Goal: Book appointment/travel/reservation

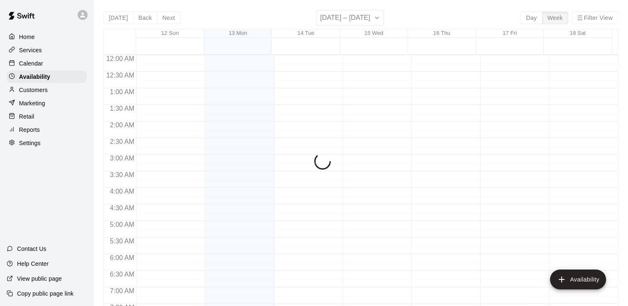
scroll to position [493, 0]
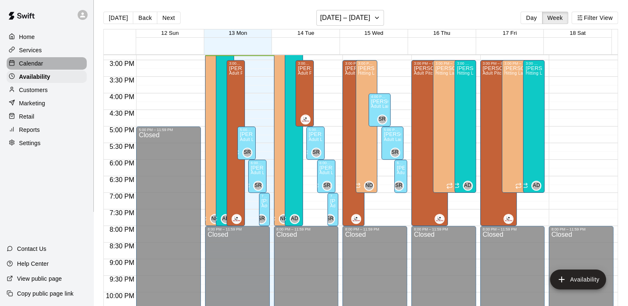
click at [26, 63] on p "Calendar" at bounding box center [31, 63] width 24 height 8
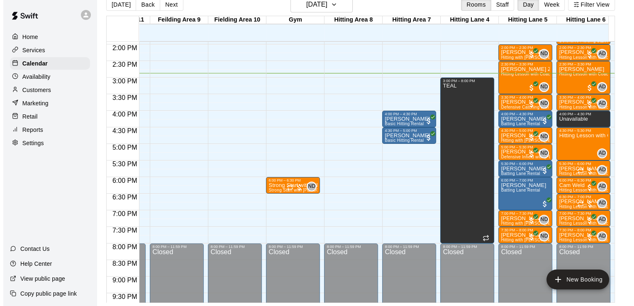
scroll to position [468, 222]
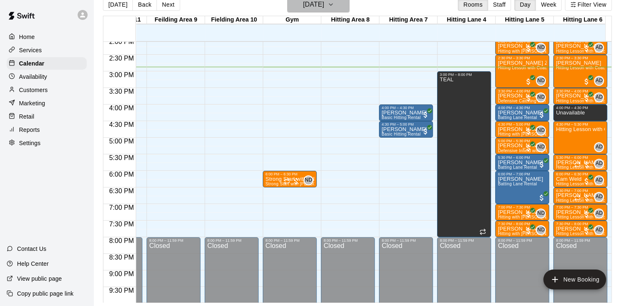
click at [332, 5] on icon "button" at bounding box center [330, 5] width 3 height 2
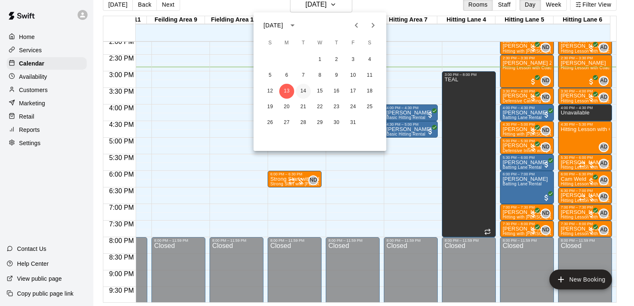
click at [299, 97] on button "14" at bounding box center [303, 91] width 15 height 15
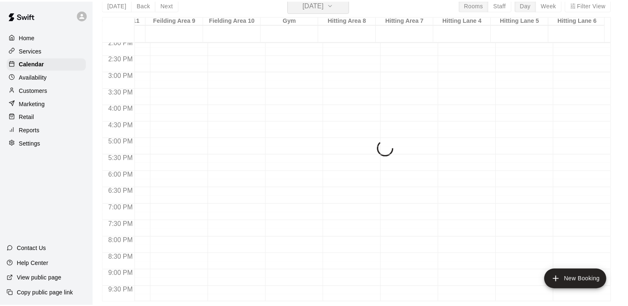
scroll to position [10, 0]
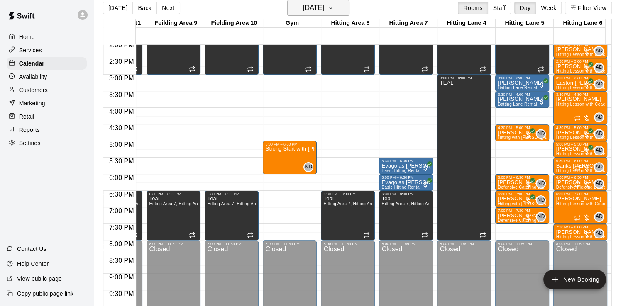
click at [349, 7] on button "[DATE]" at bounding box center [318, 8] width 62 height 16
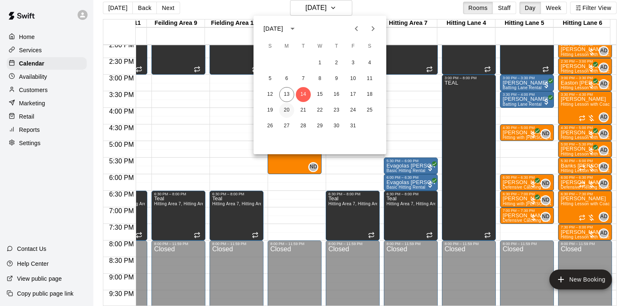
click at [285, 111] on button "20" at bounding box center [286, 110] width 15 height 15
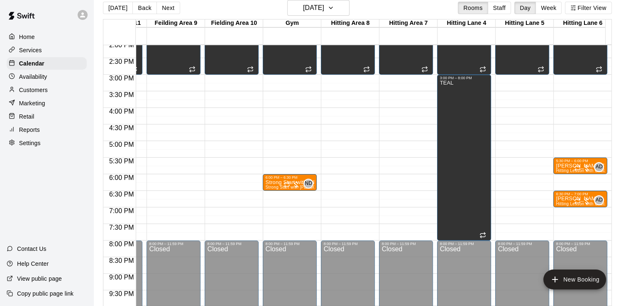
drag, startPoint x: 574, startPoint y: 124, endPoint x: 576, endPoint y: 151, distance: 27.0
click at [334, 12] on icon "button" at bounding box center [330, 8] width 7 height 10
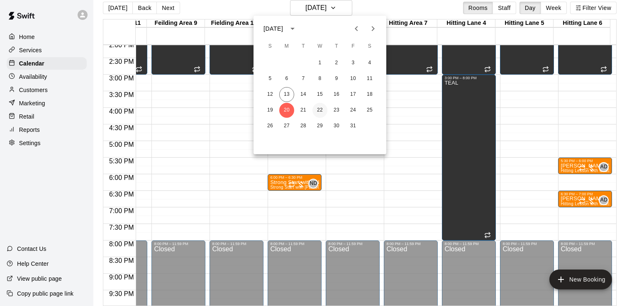
click at [322, 112] on button "22" at bounding box center [319, 110] width 15 height 15
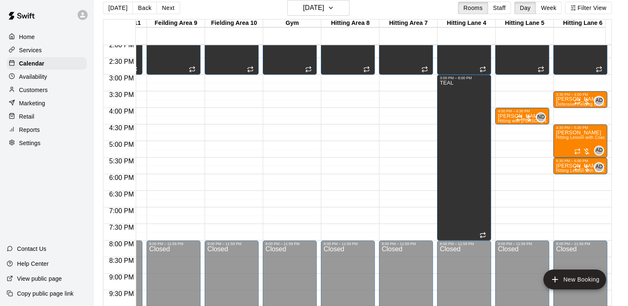
drag, startPoint x: 584, startPoint y: 175, endPoint x: 586, endPoint y: 190, distance: 14.6
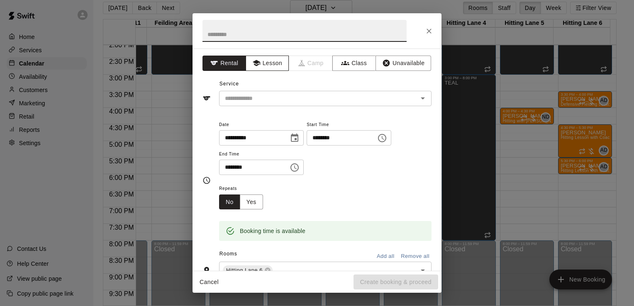
click at [264, 61] on button "Lesson" at bounding box center [268, 63] width 44 height 15
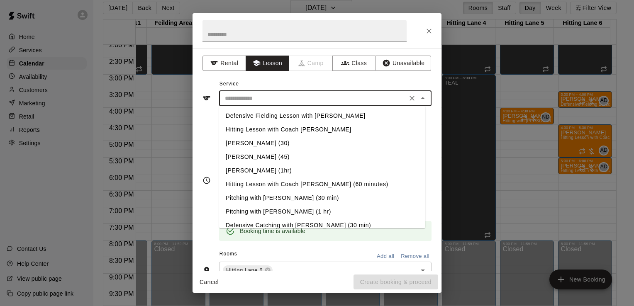
click at [274, 99] on input "text" at bounding box center [312, 98] width 183 height 10
click at [280, 128] on li "Hitting Lesson with Coach [PERSON_NAME]" at bounding box center [322, 130] width 206 height 14
type input "**********"
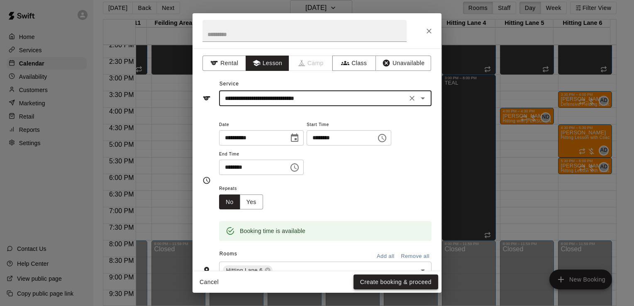
click at [399, 283] on button "Create booking & proceed" at bounding box center [395, 282] width 85 height 15
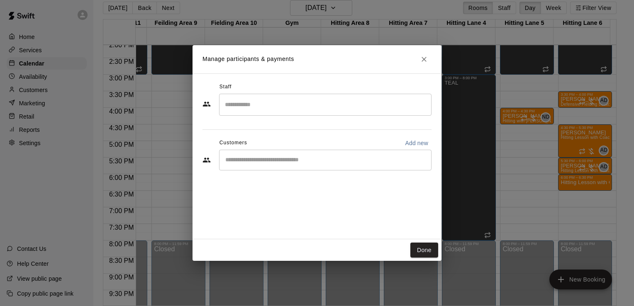
click at [265, 104] on input "Search staff" at bounding box center [325, 104] width 205 height 15
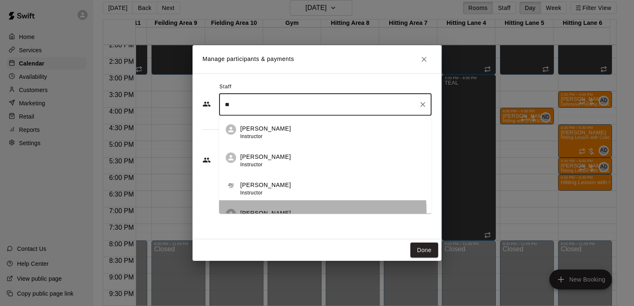
click at [258, 212] on p "[PERSON_NAME]" at bounding box center [265, 213] width 51 height 9
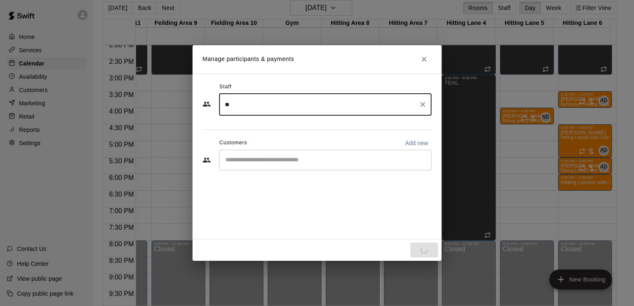
type input "**"
click at [261, 160] on input "Start typing to search customers..." at bounding box center [325, 160] width 205 height 8
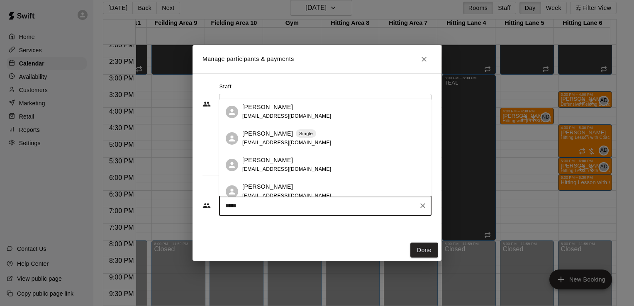
type input "******"
click at [257, 188] on p "[PERSON_NAME]" at bounding box center [267, 187] width 51 height 9
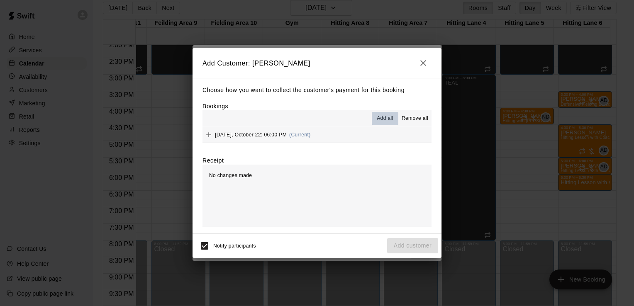
click at [387, 117] on span "Add all" at bounding box center [385, 118] width 17 height 8
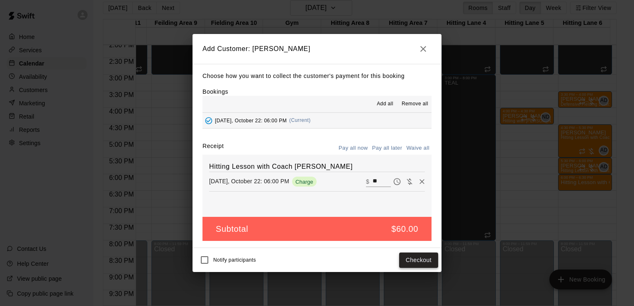
click at [423, 262] on button "Checkout" at bounding box center [418, 260] width 39 height 15
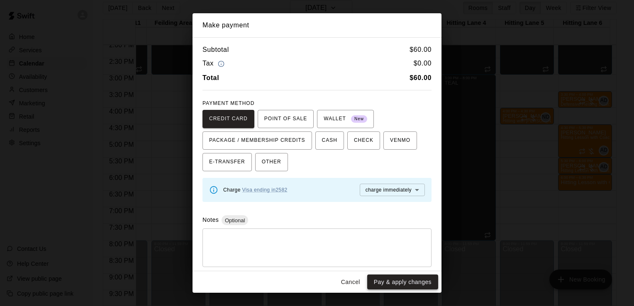
click at [404, 281] on button "Pay & apply changes" at bounding box center [402, 282] width 71 height 15
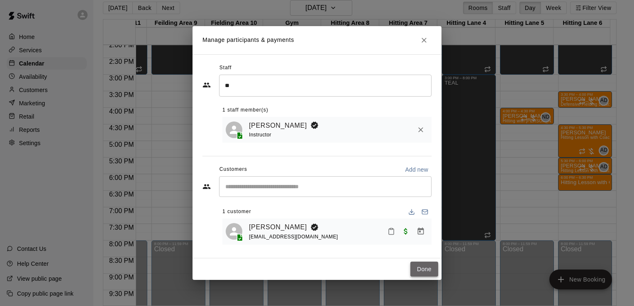
click at [417, 271] on button "Done" at bounding box center [424, 269] width 28 height 15
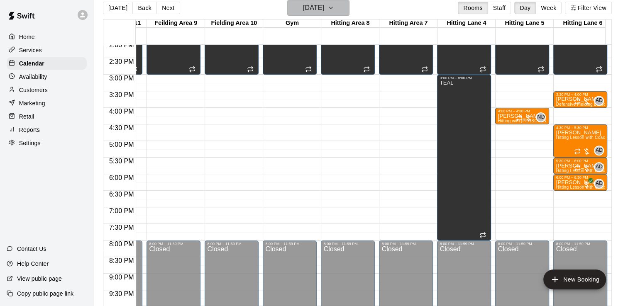
click at [334, 5] on icon "button" at bounding box center [330, 8] width 7 height 10
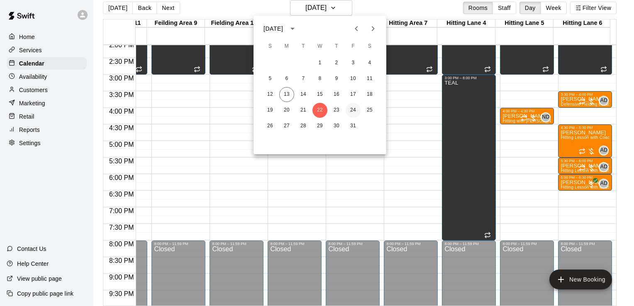
click at [350, 110] on button "24" at bounding box center [353, 110] width 15 height 15
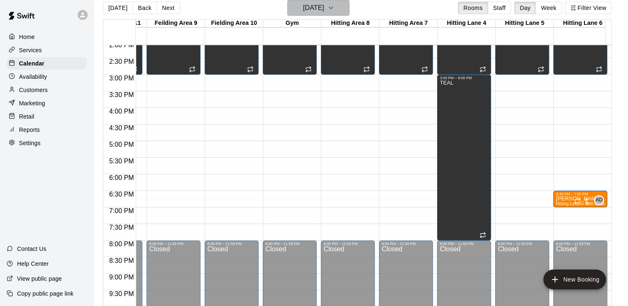
click at [334, 3] on icon "button" at bounding box center [330, 8] width 7 height 10
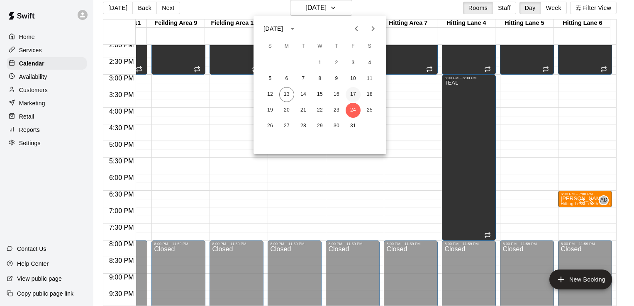
click at [354, 95] on button "17" at bounding box center [353, 94] width 15 height 15
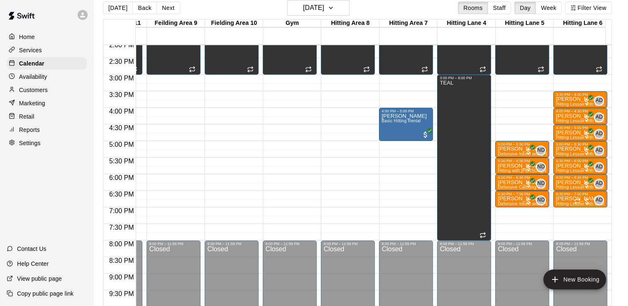
drag, startPoint x: 576, startPoint y: 208, endPoint x: 578, endPoint y: 234, distance: 26.2
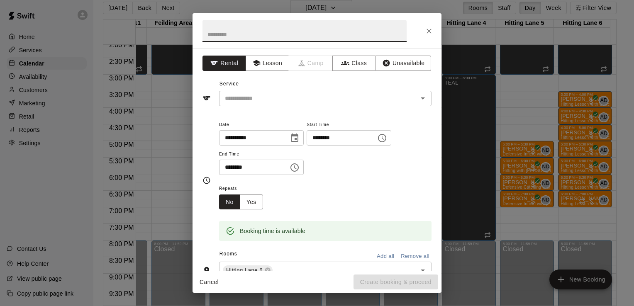
click at [228, 167] on input "********" at bounding box center [251, 167] width 64 height 15
type input "********"
click at [270, 65] on button "Lesson" at bounding box center [268, 63] width 44 height 15
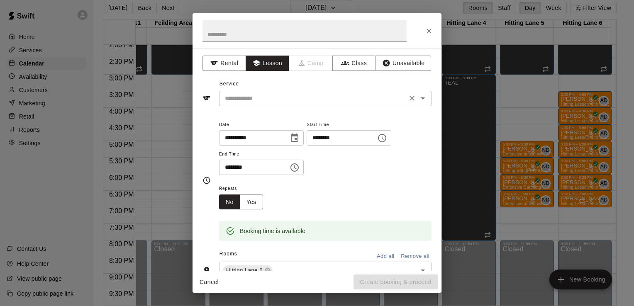
click at [267, 93] on input "text" at bounding box center [312, 98] width 183 height 10
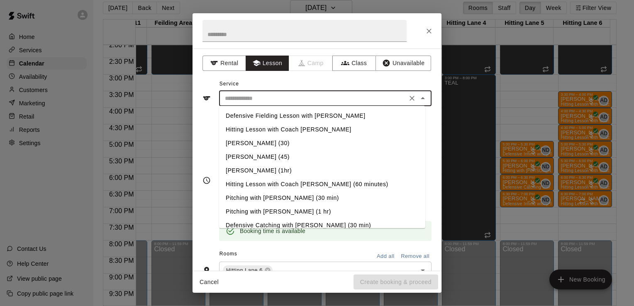
click at [305, 185] on li "Hitting Lesson with Coach [PERSON_NAME] (60 minutes)" at bounding box center [322, 185] width 206 height 14
type input "**********"
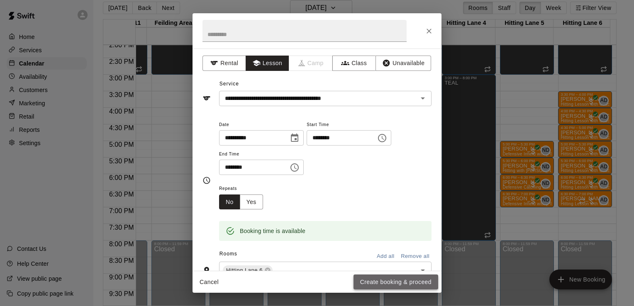
click at [392, 282] on button "Create booking & proceed" at bounding box center [395, 282] width 85 height 15
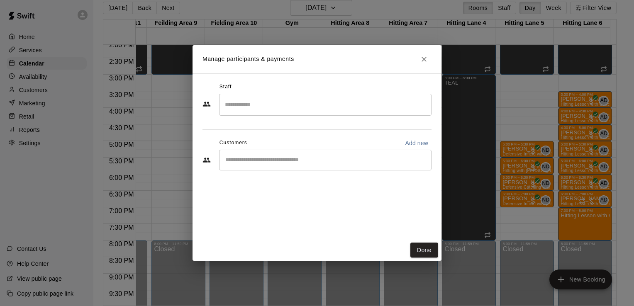
click at [243, 102] on input "Search staff" at bounding box center [325, 104] width 205 height 15
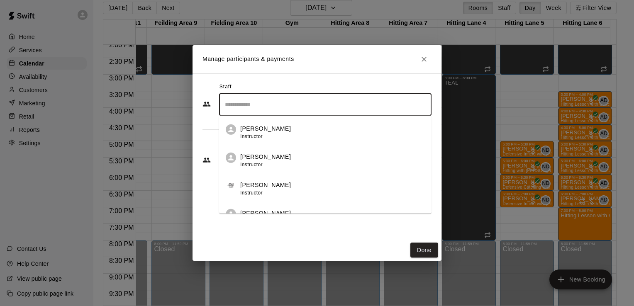
click at [259, 213] on p "[PERSON_NAME]" at bounding box center [265, 213] width 51 height 9
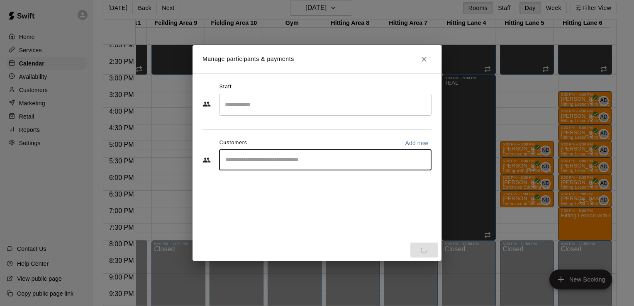
click at [258, 156] on input "Start typing to search customers..." at bounding box center [325, 160] width 205 height 8
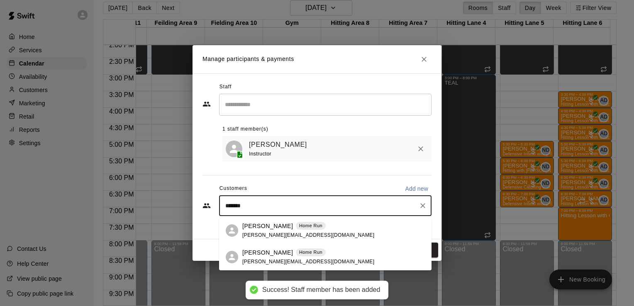
type input "********"
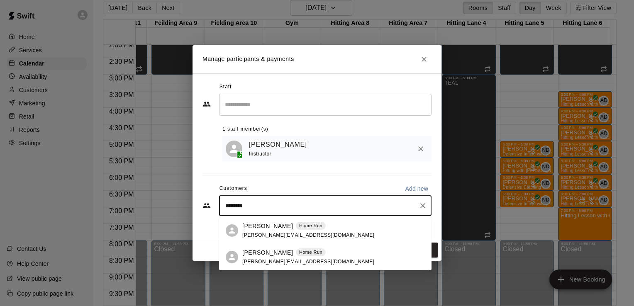
click at [258, 253] on p "[PERSON_NAME]" at bounding box center [267, 252] width 51 height 9
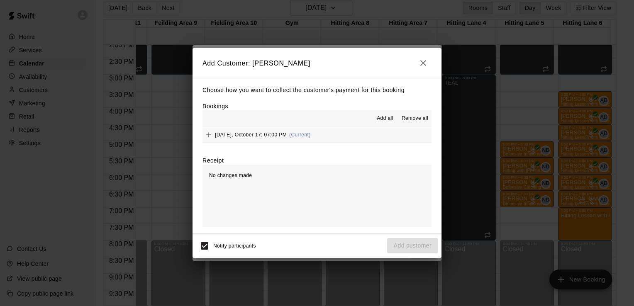
click at [384, 119] on span "Add all" at bounding box center [385, 118] width 17 height 8
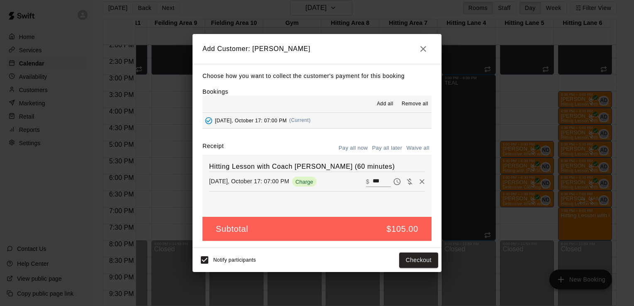
click at [195, 263] on div "Notify participants Checkout" at bounding box center [316, 260] width 249 height 24
click at [394, 141] on div "Choose how you want to collect the customer's payment for this booking Bookings…" at bounding box center [316, 156] width 249 height 185
click at [392, 149] on button "Pay all later" at bounding box center [387, 148] width 34 height 13
click at [415, 263] on button "Add customer" at bounding box center [412, 260] width 51 height 15
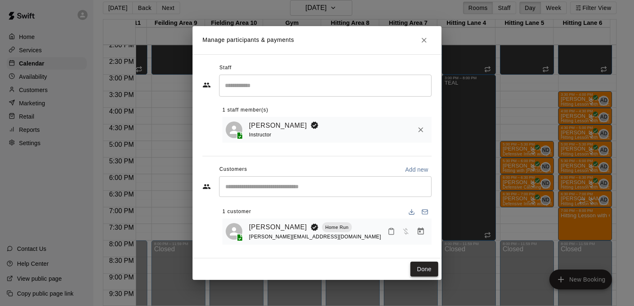
click at [423, 269] on button "Done" at bounding box center [424, 269] width 28 height 15
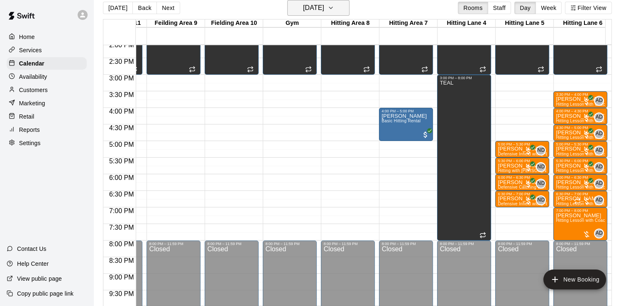
click at [334, 8] on icon "button" at bounding box center [330, 8] width 7 height 10
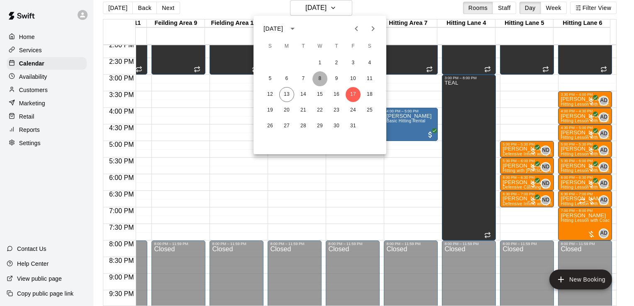
click at [320, 82] on button "8" at bounding box center [319, 78] width 15 height 15
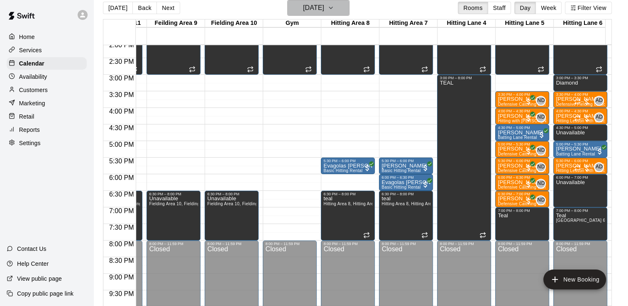
click at [334, 7] on icon "button" at bounding box center [330, 8] width 7 height 10
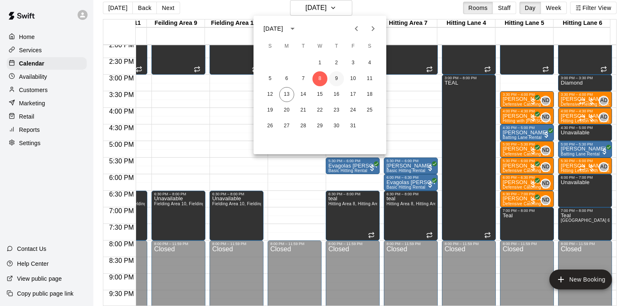
click at [339, 77] on button "9" at bounding box center [336, 78] width 15 height 15
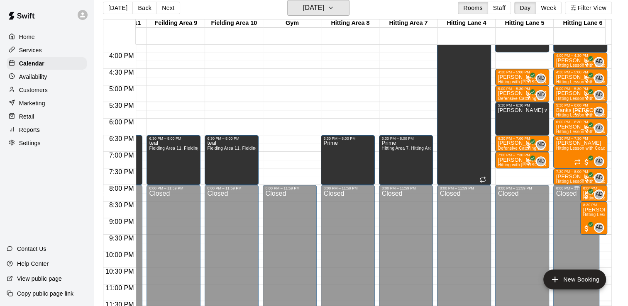
scroll to position [526, 222]
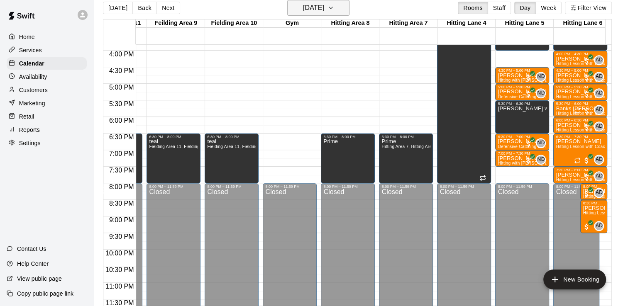
click at [334, 8] on icon "button" at bounding box center [330, 8] width 7 height 10
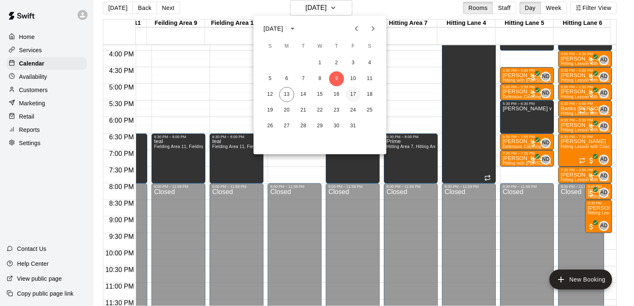
click at [354, 93] on button "17" at bounding box center [353, 94] width 15 height 15
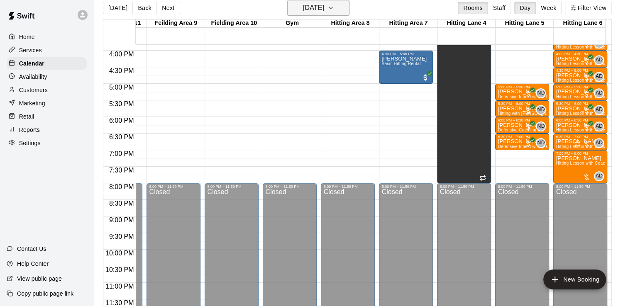
click at [334, 5] on icon "button" at bounding box center [330, 8] width 7 height 10
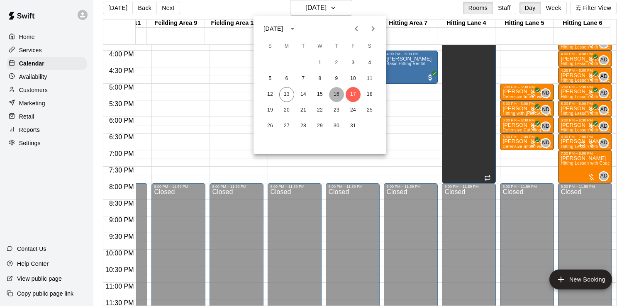
click at [334, 96] on button "16" at bounding box center [336, 94] width 15 height 15
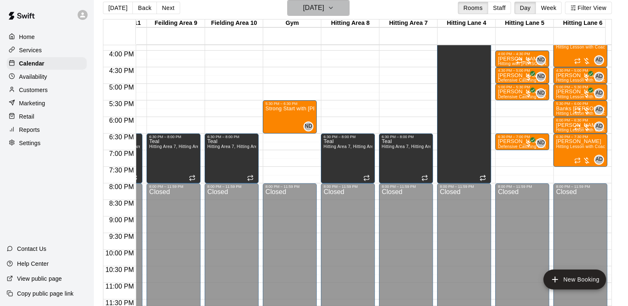
click at [334, 9] on icon "button" at bounding box center [330, 8] width 7 height 10
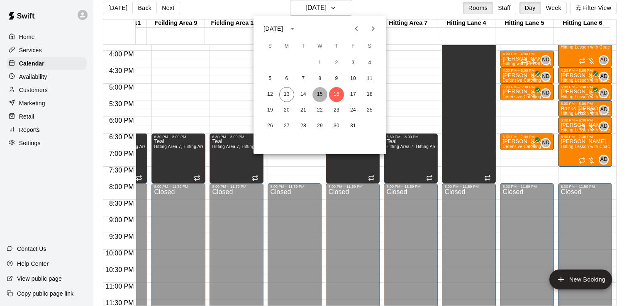
click at [317, 95] on button "15" at bounding box center [319, 94] width 15 height 15
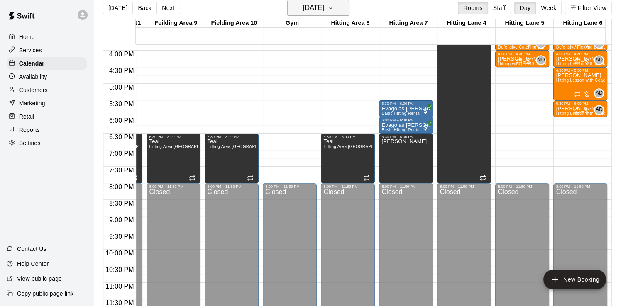
click at [334, 7] on icon "button" at bounding box center [330, 8] width 7 height 10
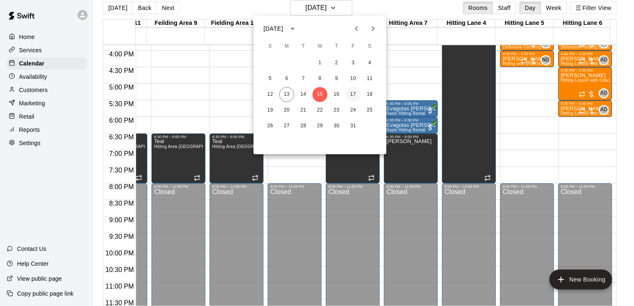
click at [354, 97] on button "17" at bounding box center [353, 94] width 15 height 15
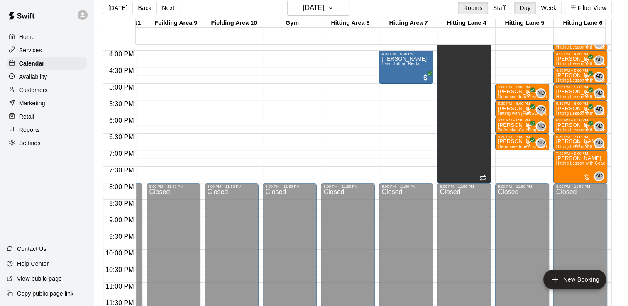
click at [572, 169] on div "[PERSON_NAME] Hitting Lesson with Coach [PERSON_NAME] (60 minutes)" at bounding box center [579, 309] width 49 height 306
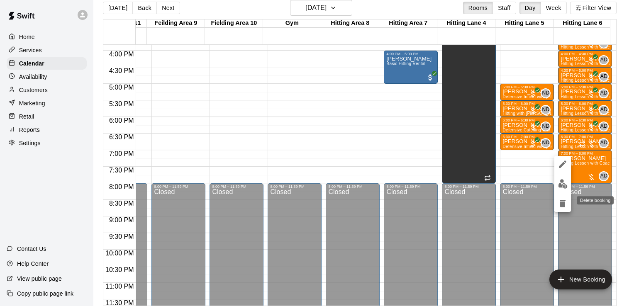
click at [564, 205] on icon "delete" at bounding box center [563, 203] width 6 height 7
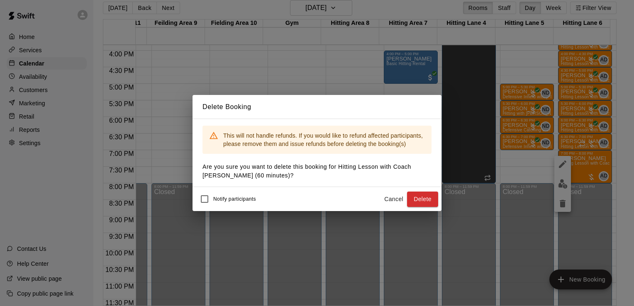
click at [398, 202] on button "Cancel" at bounding box center [393, 199] width 27 height 15
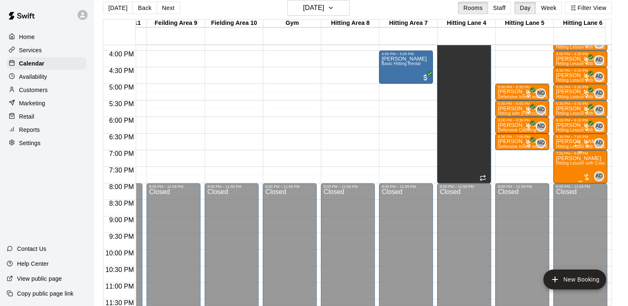
click at [574, 170] on div "[PERSON_NAME] Hitting Lesson with Coach [PERSON_NAME] (60 minutes)" at bounding box center [579, 309] width 49 height 306
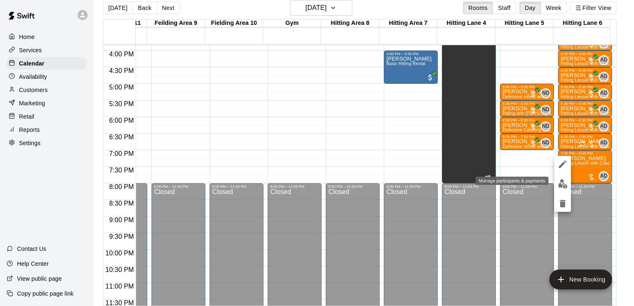
click at [564, 182] on img "edit" at bounding box center [563, 184] width 10 height 10
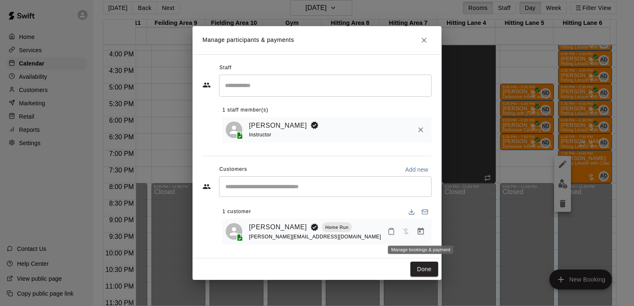
click at [421, 233] on icon "Manage bookings & payment" at bounding box center [420, 231] width 8 height 8
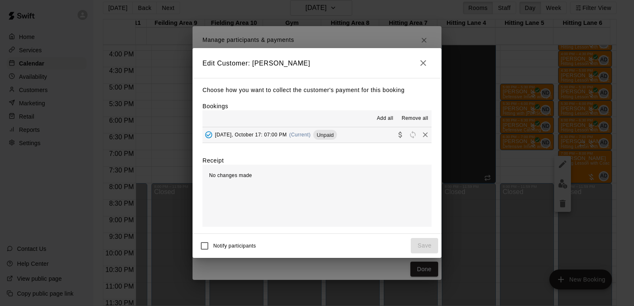
click at [414, 122] on span "Remove all" at bounding box center [415, 118] width 27 height 8
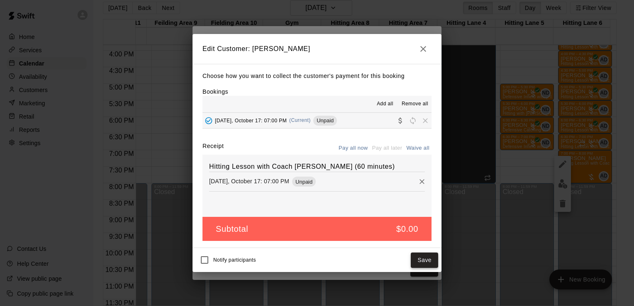
click at [425, 260] on button "Save" at bounding box center [424, 260] width 27 height 15
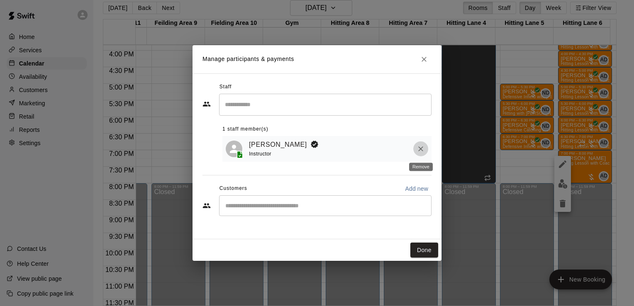
click at [421, 150] on icon "Remove" at bounding box center [420, 149] width 8 height 8
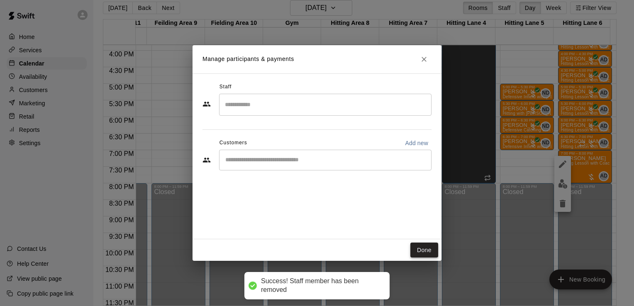
click at [423, 248] on button "Done" at bounding box center [424, 250] width 28 height 15
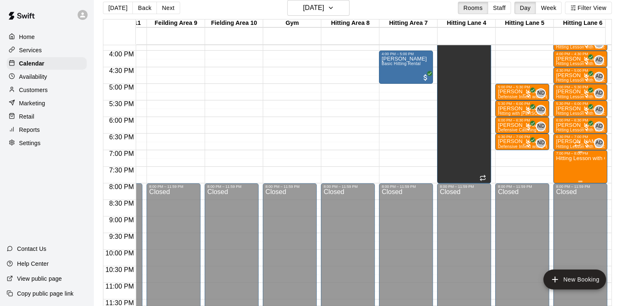
click at [562, 169] on div "Hitting Lesson with Coach [PERSON_NAME] (60 minutes)" at bounding box center [579, 309] width 49 height 306
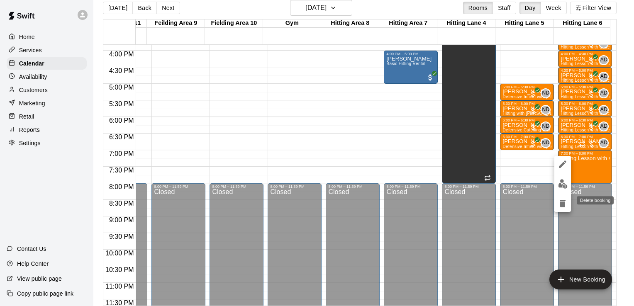
click at [563, 203] on icon "delete" at bounding box center [563, 203] width 6 height 7
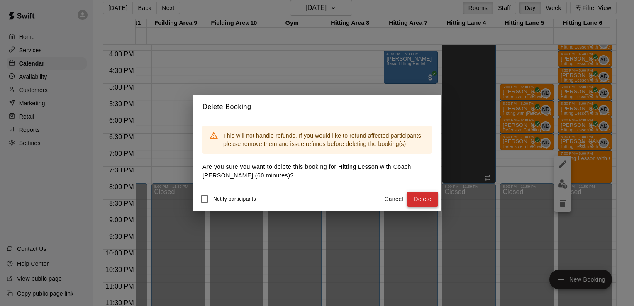
click at [418, 200] on button "Delete" at bounding box center [422, 199] width 31 height 15
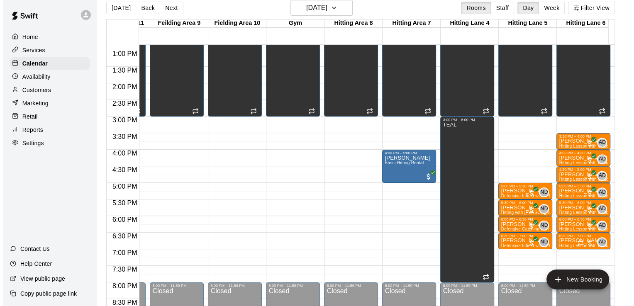
scroll to position [425, 222]
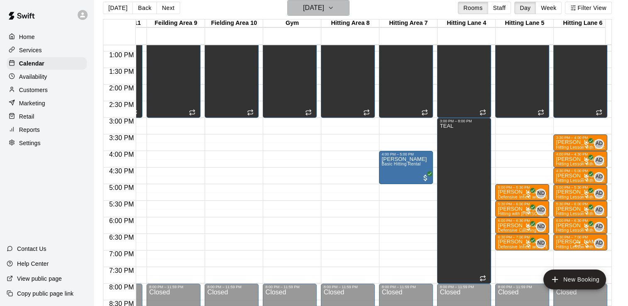
click at [347, 7] on button "[DATE]" at bounding box center [318, 8] width 62 height 16
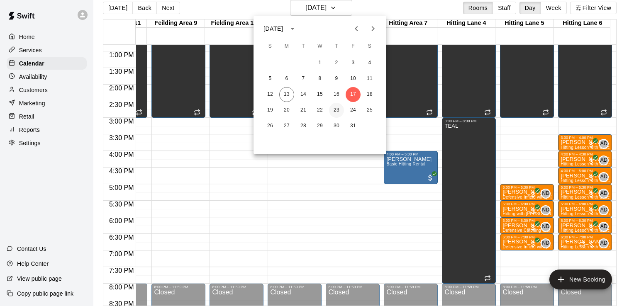
click at [337, 109] on button "23" at bounding box center [336, 110] width 15 height 15
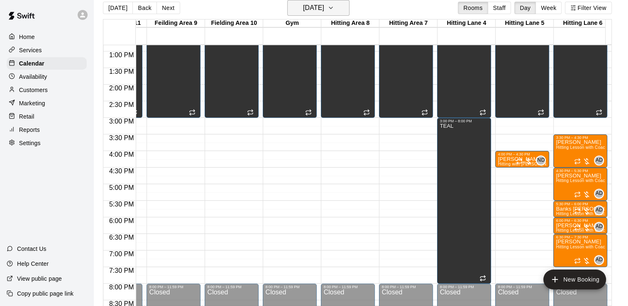
click at [334, 6] on icon "button" at bounding box center [330, 8] width 7 height 10
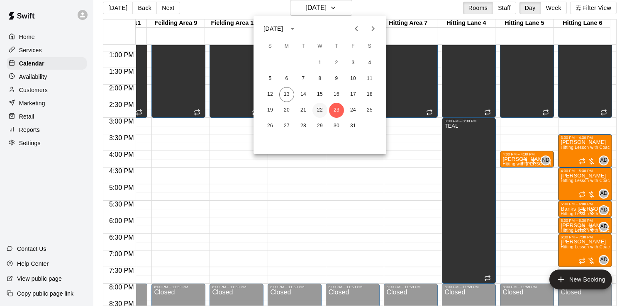
click at [317, 109] on button "22" at bounding box center [319, 110] width 15 height 15
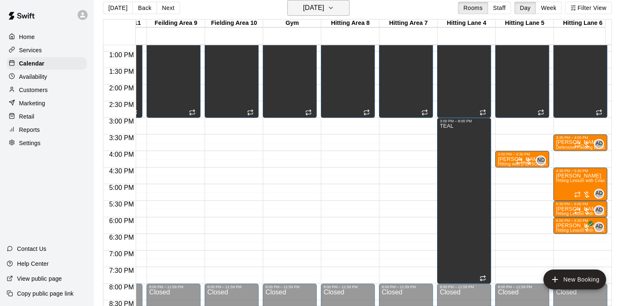
click at [349, 10] on button "[DATE]" at bounding box center [318, 8] width 62 height 16
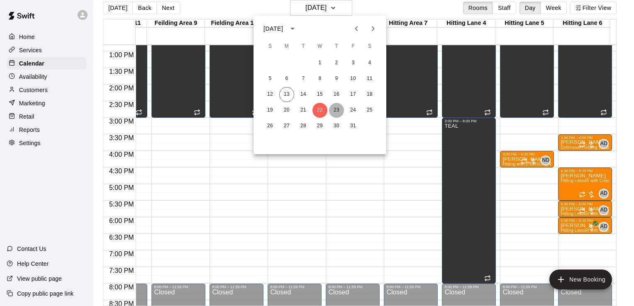
click at [336, 112] on button "23" at bounding box center [336, 110] width 15 height 15
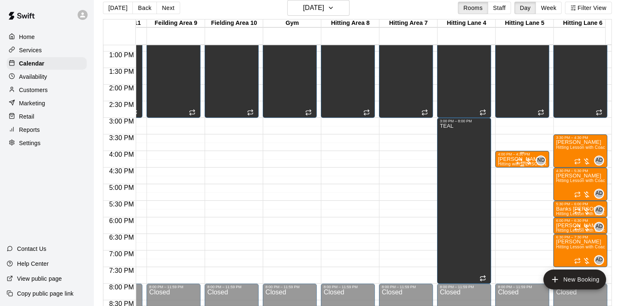
click at [509, 159] on p "[PERSON_NAME]" at bounding box center [521, 159] width 49 height 0
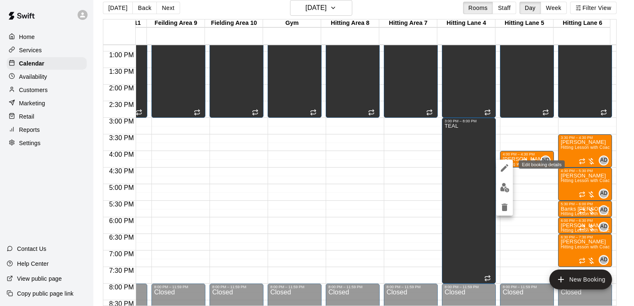
click at [508, 168] on icon "edit" at bounding box center [504, 168] width 10 height 10
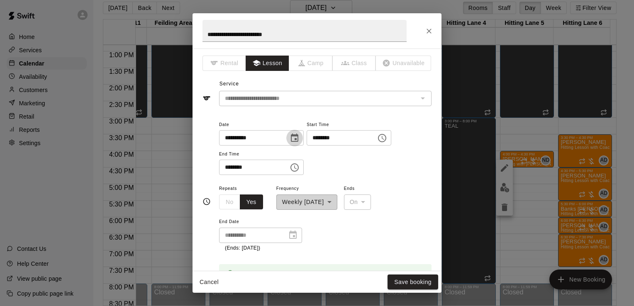
click at [298, 134] on icon "Choose date, selected date is Oct 23, 2025" at bounding box center [294, 138] width 7 height 8
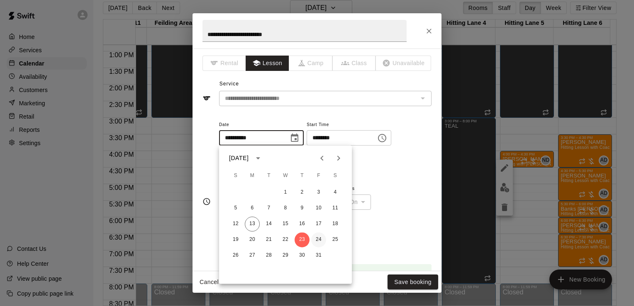
click at [318, 241] on button "24" at bounding box center [318, 239] width 15 height 15
type input "**********"
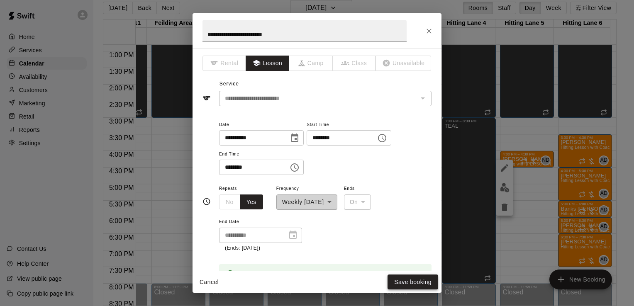
click at [409, 280] on button "Save booking" at bounding box center [412, 282] width 51 height 15
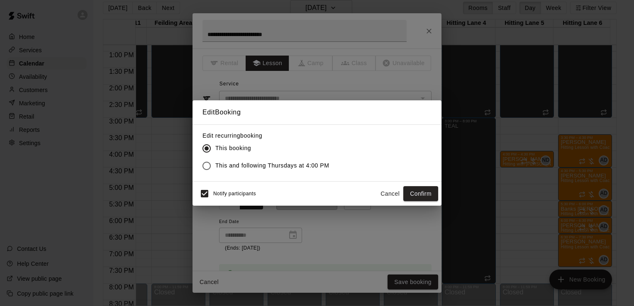
click at [260, 163] on span "This and following Thursdays at 4:00 PM" at bounding box center [272, 165] width 114 height 9
click at [424, 195] on button "Confirm" at bounding box center [420, 193] width 35 height 15
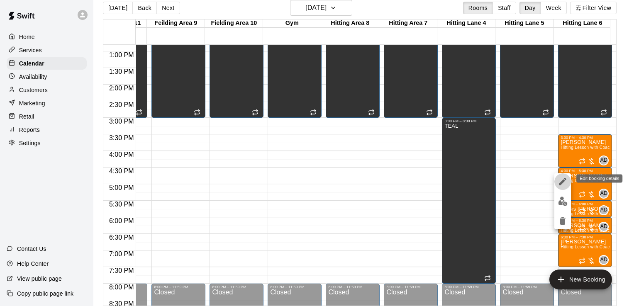
click at [561, 184] on icon "edit" at bounding box center [562, 181] width 7 height 7
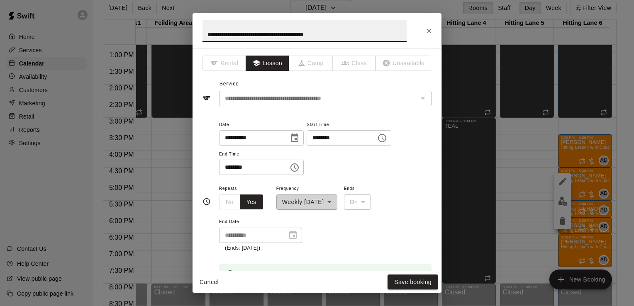
click at [299, 142] on icon "Choose date, selected date is Oct 23, 2025" at bounding box center [295, 138] width 10 height 10
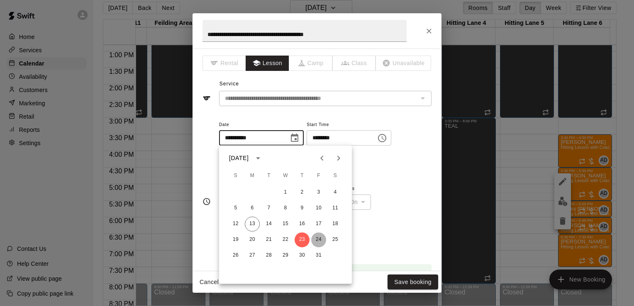
click at [317, 239] on button "24" at bounding box center [318, 239] width 15 height 15
type input "**********"
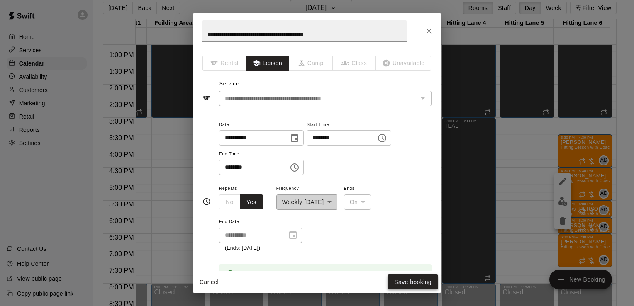
click at [414, 285] on button "Save booking" at bounding box center [412, 282] width 51 height 15
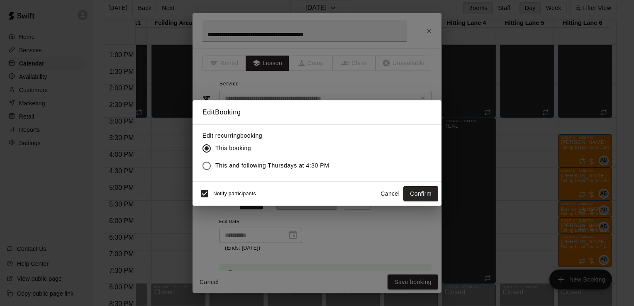
click at [285, 165] on span "This and following Thursdays at 4:30 PM" at bounding box center [272, 165] width 114 height 9
click at [418, 197] on button "Confirm" at bounding box center [420, 193] width 35 height 15
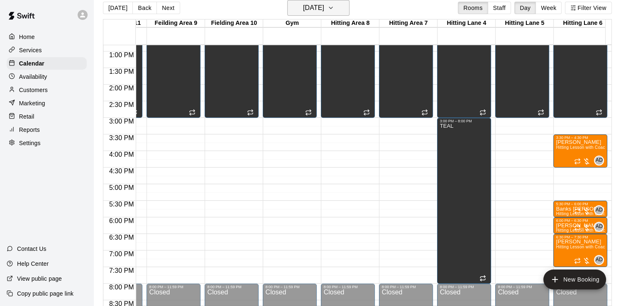
click at [342, 7] on button "[DATE]" at bounding box center [318, 8] width 62 height 16
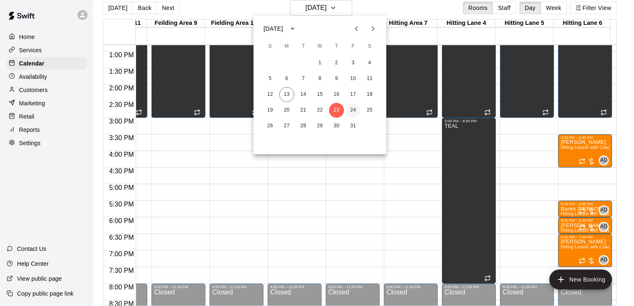
click at [353, 107] on button "24" at bounding box center [353, 110] width 15 height 15
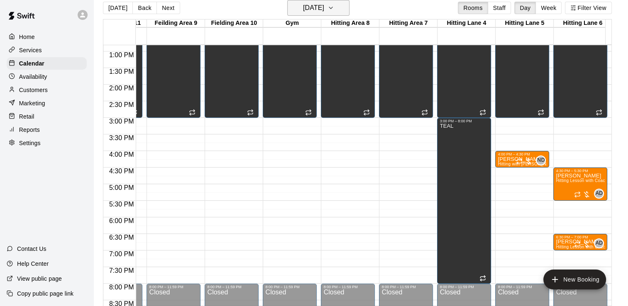
click at [346, 7] on button "[DATE]" at bounding box center [318, 8] width 62 height 16
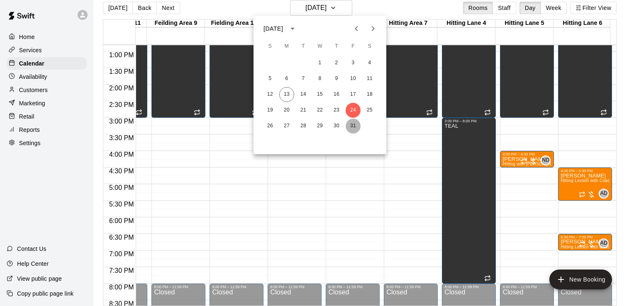
click at [354, 124] on button "31" at bounding box center [353, 126] width 15 height 15
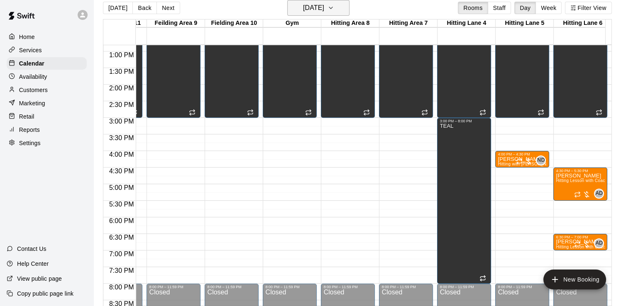
click at [334, 8] on icon "button" at bounding box center [330, 8] width 7 height 10
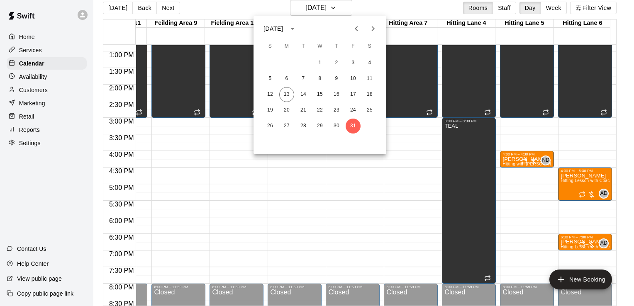
click at [374, 31] on icon "Next month" at bounding box center [373, 29] width 10 height 10
click at [353, 78] on button "7" at bounding box center [353, 78] width 15 height 15
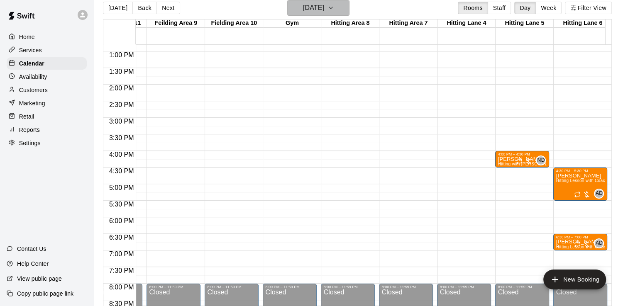
click at [348, 2] on button "[DATE]" at bounding box center [318, 8] width 62 height 16
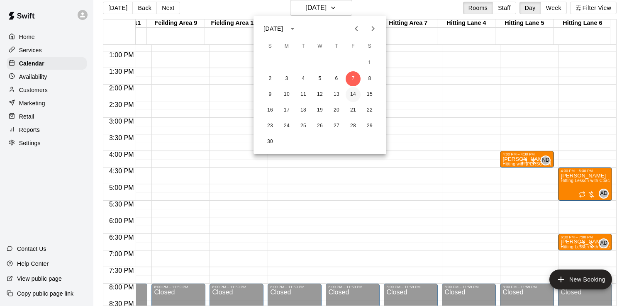
click at [353, 92] on button "14" at bounding box center [353, 94] width 15 height 15
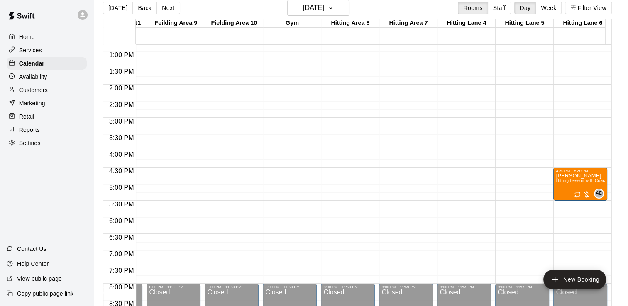
drag, startPoint x: 522, startPoint y: 153, endPoint x: 521, endPoint y: 165, distance: 12.0
click at [521, 165] on div "12:00 AM – 12:00 PM Closed 8:00 PM – 11:59 PM Closed" at bounding box center [522, 18] width 54 height 796
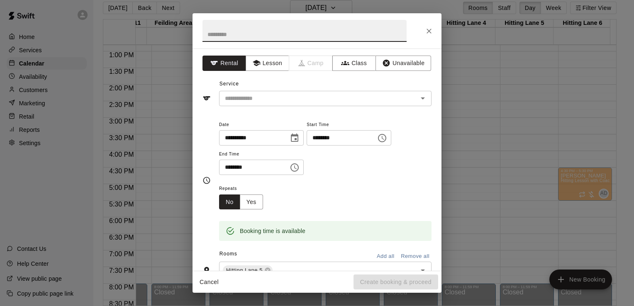
click at [538, 169] on div "**********" at bounding box center [317, 153] width 634 height 306
click at [274, 67] on button "Lesson" at bounding box center [268, 63] width 44 height 15
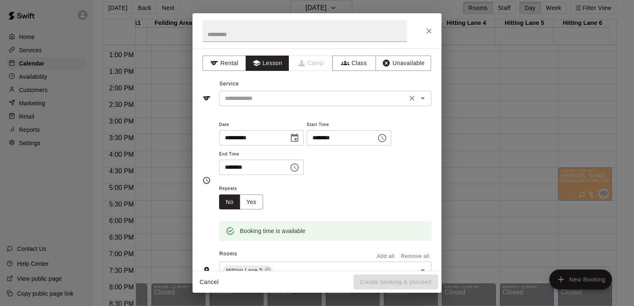
click at [278, 99] on input "text" at bounding box center [312, 98] width 183 height 10
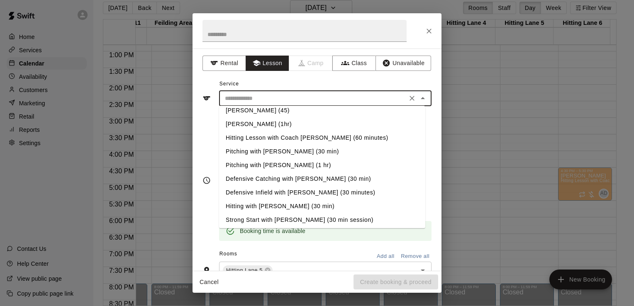
scroll to position [54, 0]
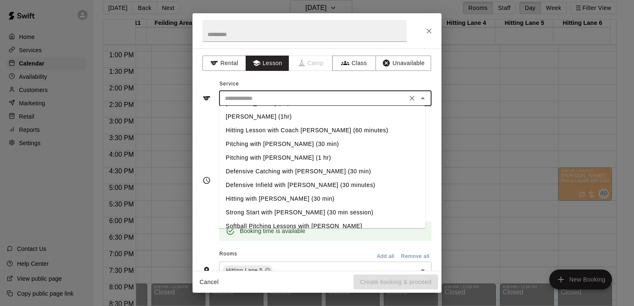
click at [270, 197] on li "Hitting with [PERSON_NAME] (30 min)" at bounding box center [322, 199] width 206 height 14
type input "**********"
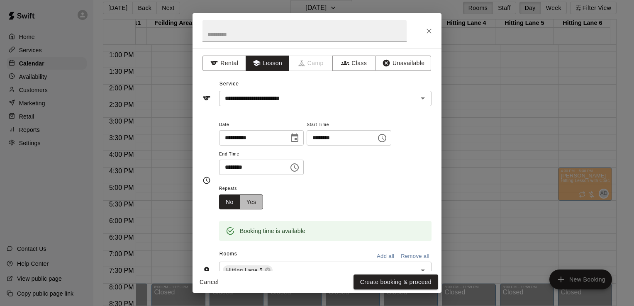
click at [247, 203] on button "Yes" at bounding box center [251, 202] width 23 height 15
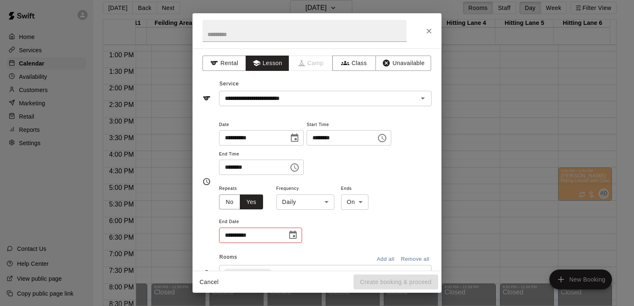
click at [326, 205] on body "Home Services Calendar Availability Customers Marketing Retail Reports Settings…" at bounding box center [317, 149] width 634 height 319
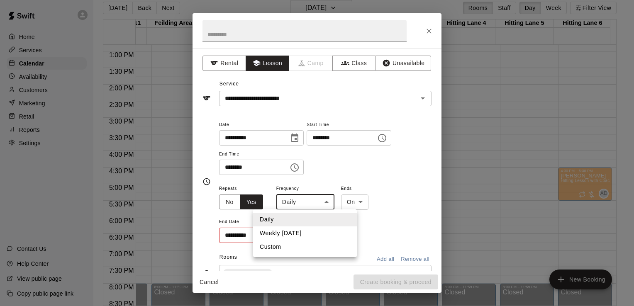
click at [300, 234] on li "Weekly [DATE]" at bounding box center [305, 233] width 104 height 14
type input "******"
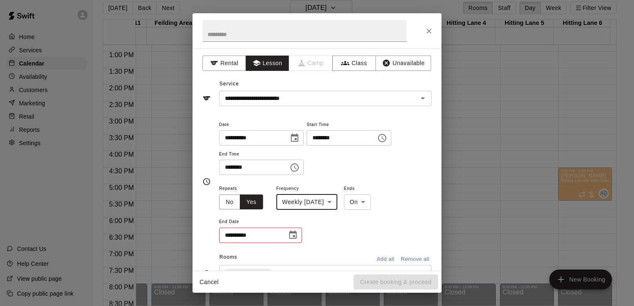
click at [288, 234] on icon "Choose date" at bounding box center [293, 235] width 10 height 10
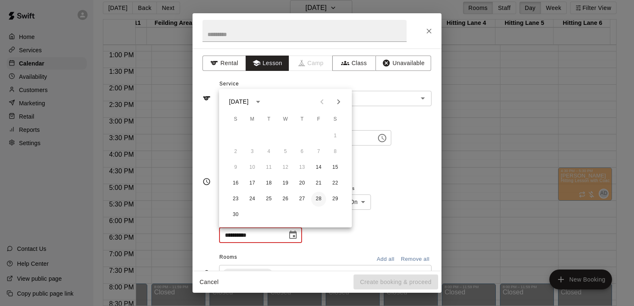
click at [320, 200] on button "28" at bounding box center [318, 199] width 15 height 15
type input "**********"
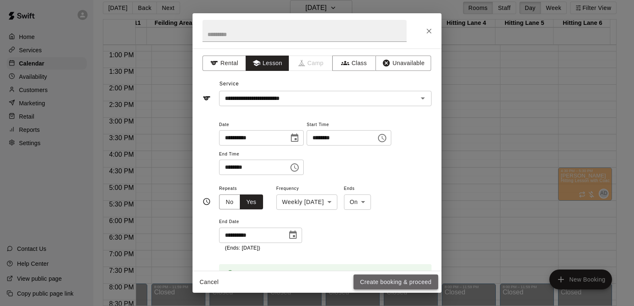
click at [397, 280] on button "Create booking & proceed" at bounding box center [395, 282] width 85 height 15
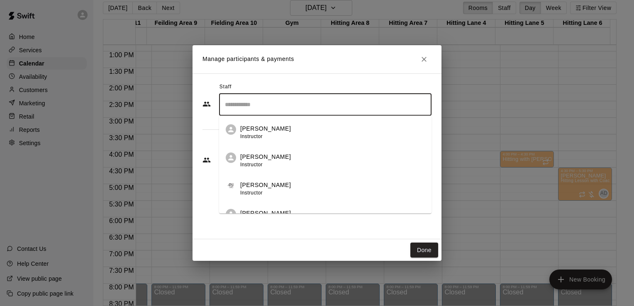
click at [284, 102] on input "Search staff" at bounding box center [325, 104] width 205 height 15
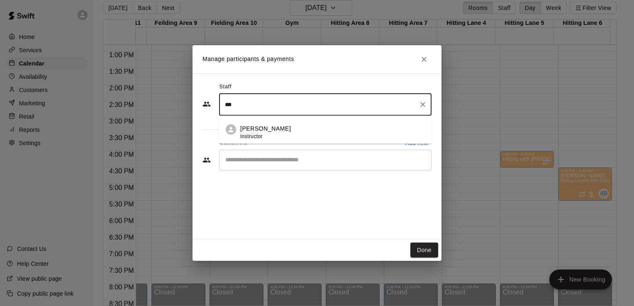
click at [280, 119] on li "[PERSON_NAME] Instructor" at bounding box center [325, 130] width 212 height 28
type input "***"
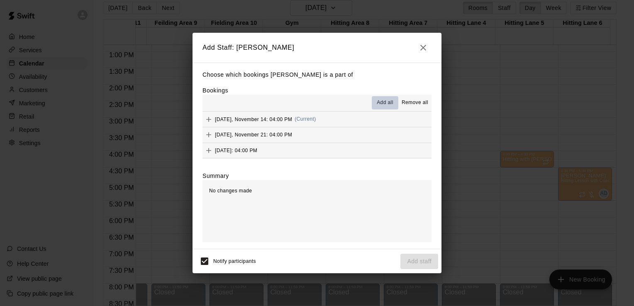
click at [388, 102] on span "Add all" at bounding box center [385, 103] width 17 height 8
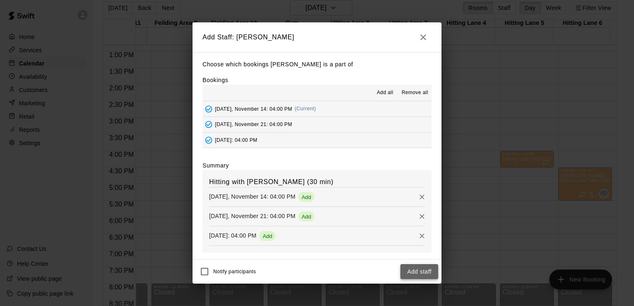
click at [420, 268] on button "Add staff" at bounding box center [419, 271] width 38 height 15
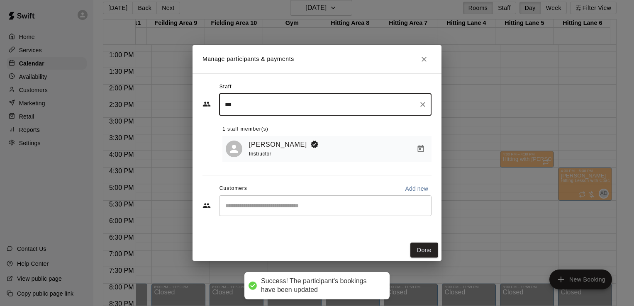
click at [265, 213] on div "​" at bounding box center [325, 205] width 212 height 21
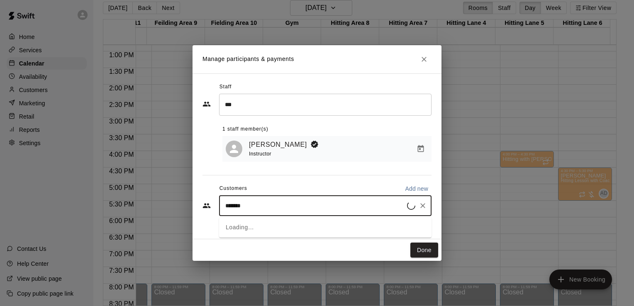
type input "********"
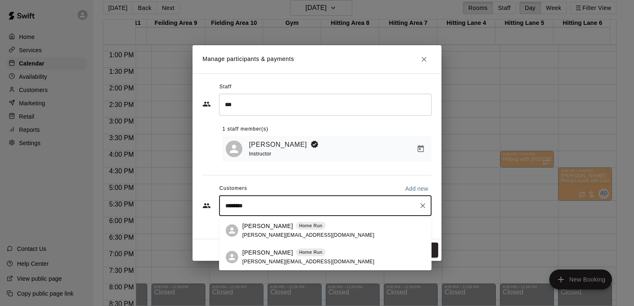
click at [264, 249] on p "[PERSON_NAME]" at bounding box center [267, 252] width 51 height 9
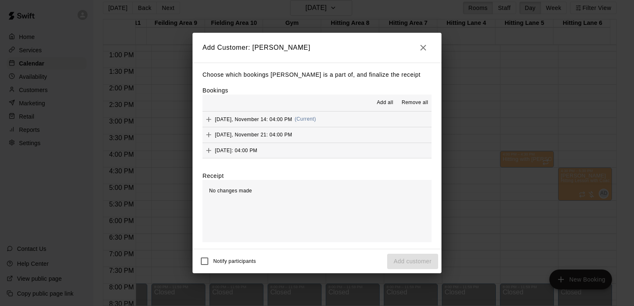
click at [386, 102] on span "Add all" at bounding box center [385, 103] width 17 height 8
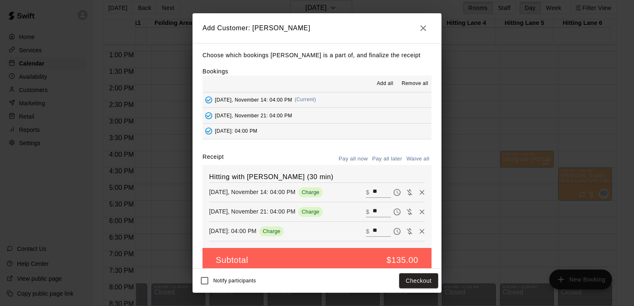
click at [389, 157] on button "Pay all later" at bounding box center [387, 159] width 34 height 13
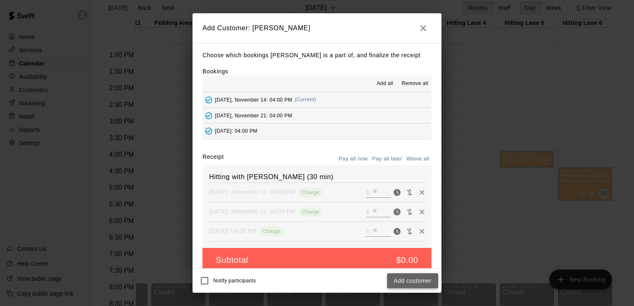
click at [419, 286] on button "Add customer" at bounding box center [412, 280] width 51 height 15
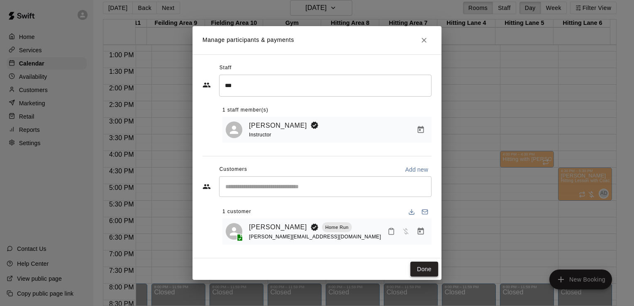
click at [422, 269] on button "Done" at bounding box center [424, 269] width 28 height 15
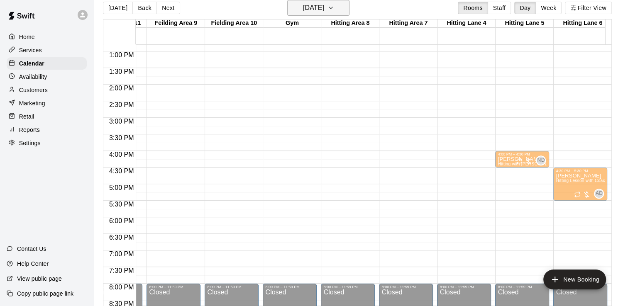
drag, startPoint x: 345, startPoint y: 7, endPoint x: 337, endPoint y: 4, distance: 8.4
click at [337, 4] on button "[DATE]" at bounding box center [318, 8] width 62 height 16
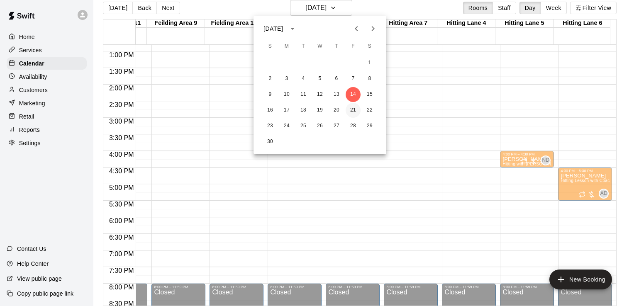
drag, startPoint x: 355, startPoint y: 110, endPoint x: 350, endPoint y: 110, distance: 5.0
click at [350, 110] on button "21" at bounding box center [353, 110] width 15 height 15
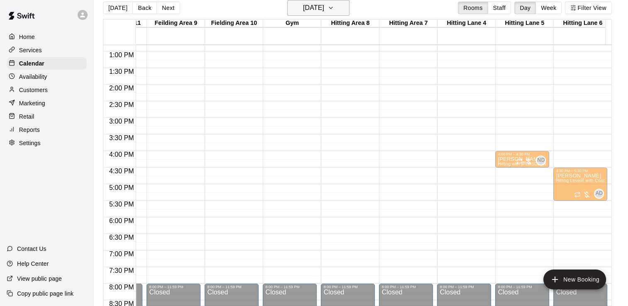
click at [346, 3] on button "[DATE]" at bounding box center [318, 8] width 62 height 16
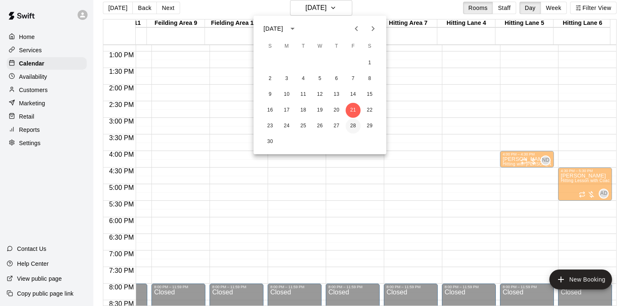
click at [354, 127] on button "28" at bounding box center [353, 126] width 15 height 15
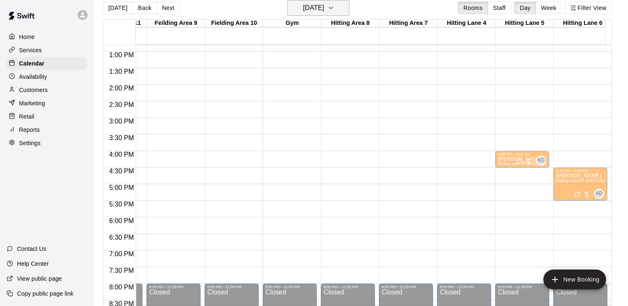
click at [334, 7] on icon "button" at bounding box center [330, 8] width 7 height 10
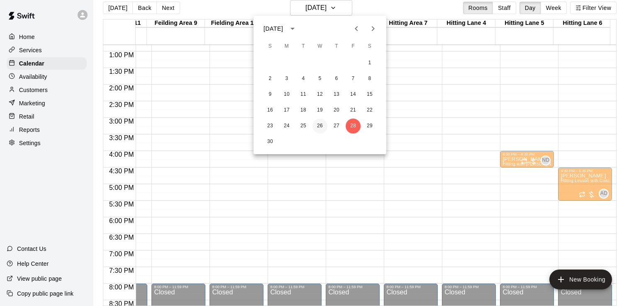
click at [316, 127] on button "26" at bounding box center [319, 126] width 15 height 15
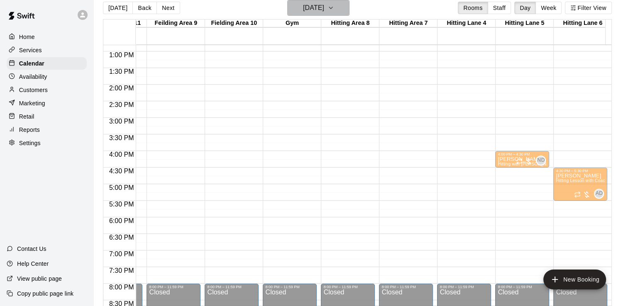
click at [334, 5] on icon "button" at bounding box center [330, 8] width 7 height 10
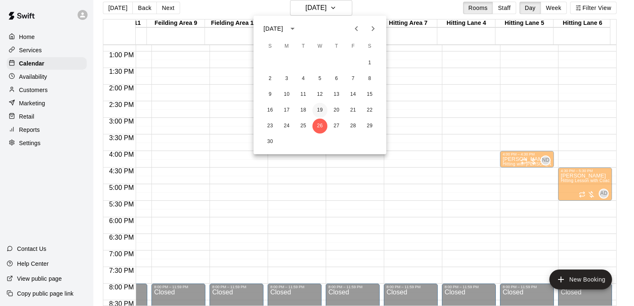
click at [320, 109] on button "19" at bounding box center [319, 110] width 15 height 15
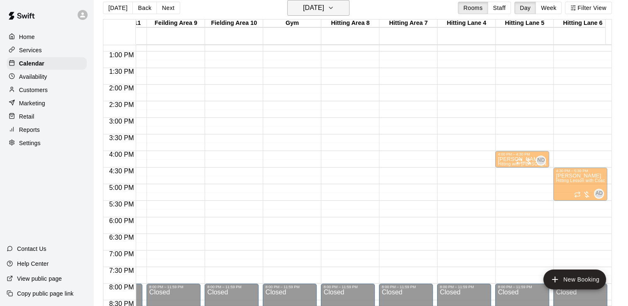
click at [334, 6] on icon "button" at bounding box center [330, 8] width 7 height 10
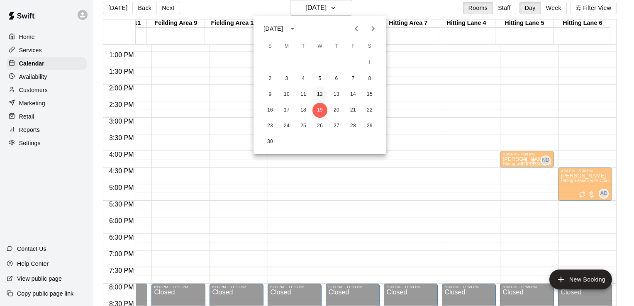
click at [319, 95] on button "12" at bounding box center [319, 94] width 15 height 15
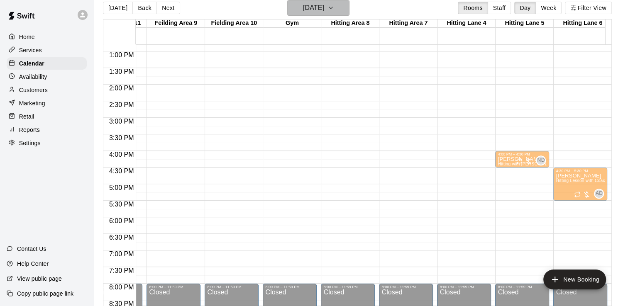
click at [334, 9] on icon "button" at bounding box center [330, 8] width 7 height 10
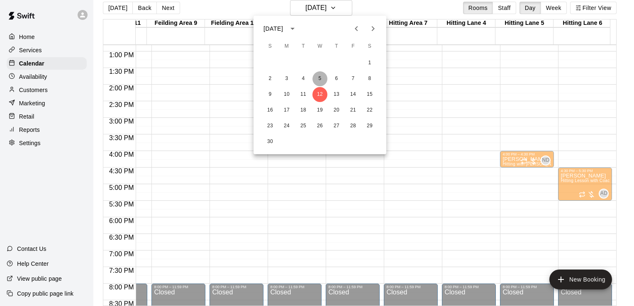
click at [317, 83] on button "5" at bounding box center [319, 78] width 15 height 15
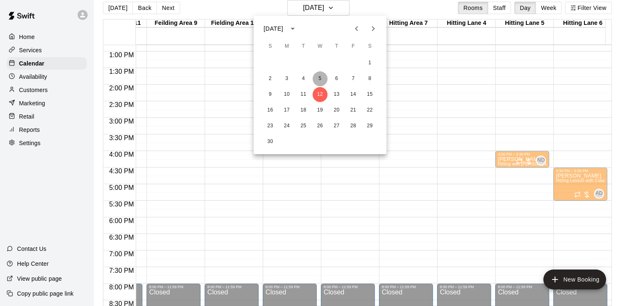
click at [317, 83] on button "5" at bounding box center [319, 78] width 15 height 15
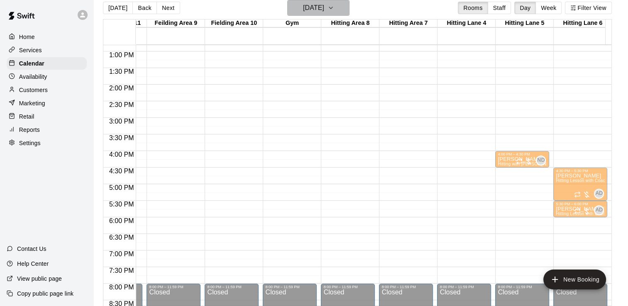
click at [334, 7] on icon "button" at bounding box center [330, 8] width 7 height 10
